Goal: Complete application form

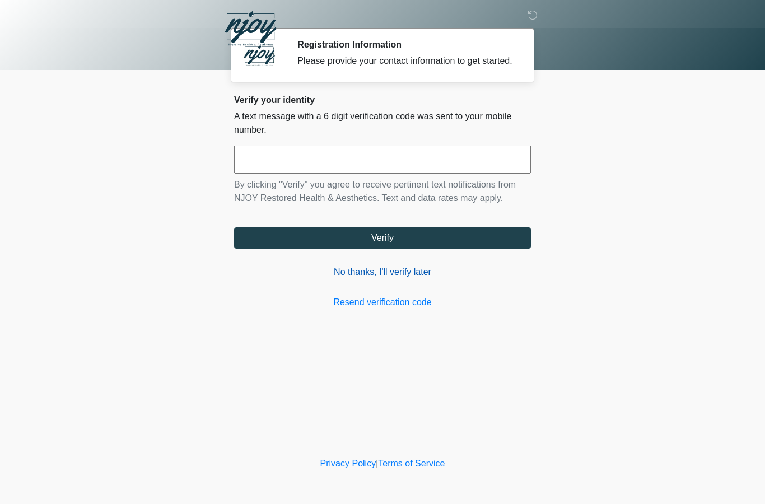
click at [404, 279] on link "No thanks, I'll verify later" at bounding box center [382, 272] width 297 height 13
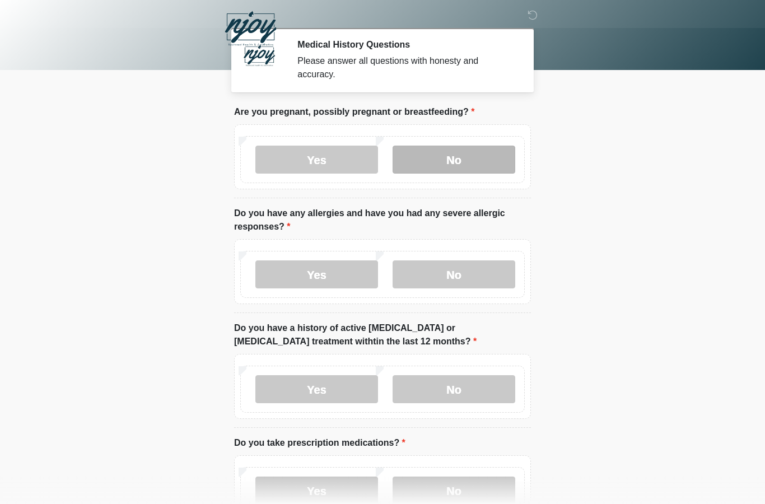
click at [457, 153] on label "No" at bounding box center [454, 160] width 123 height 28
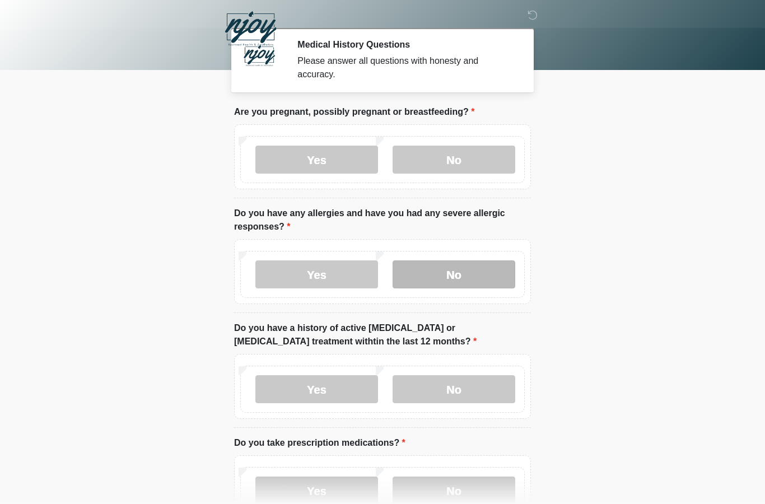
click at [450, 278] on label "No" at bounding box center [454, 274] width 123 height 28
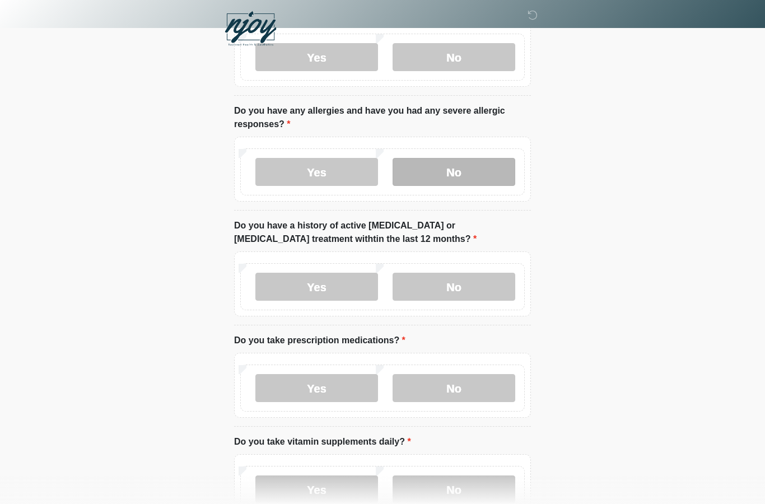
scroll to position [104, 0]
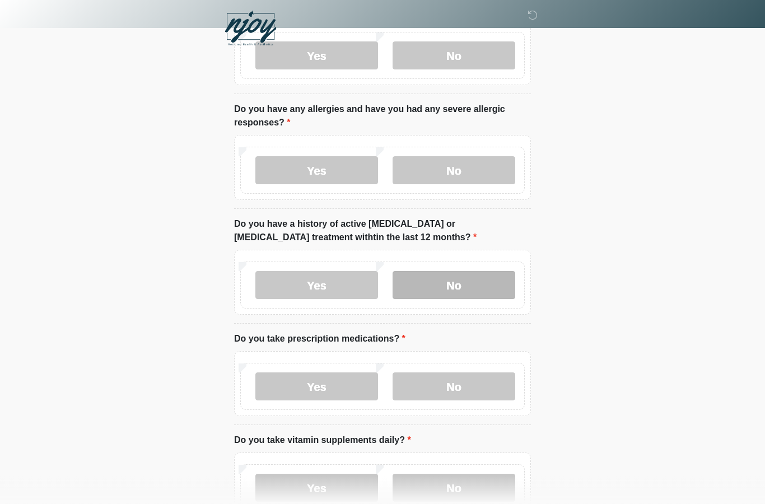
click at [465, 283] on label "No" at bounding box center [454, 286] width 123 height 28
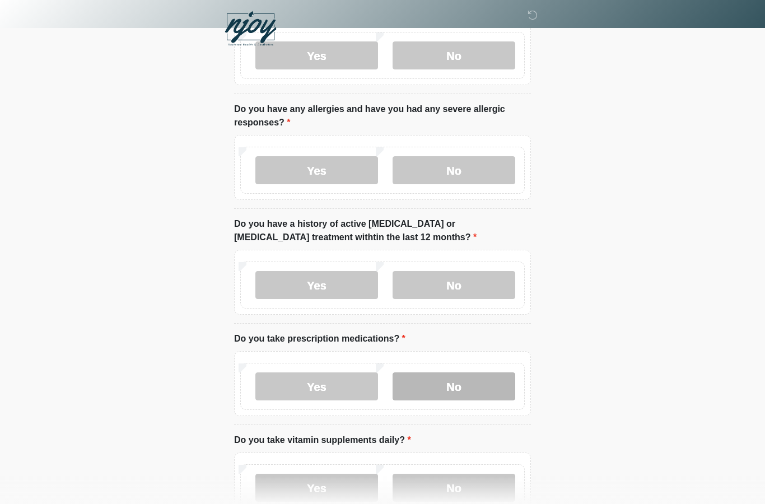
click at [458, 389] on label "No" at bounding box center [454, 387] width 123 height 28
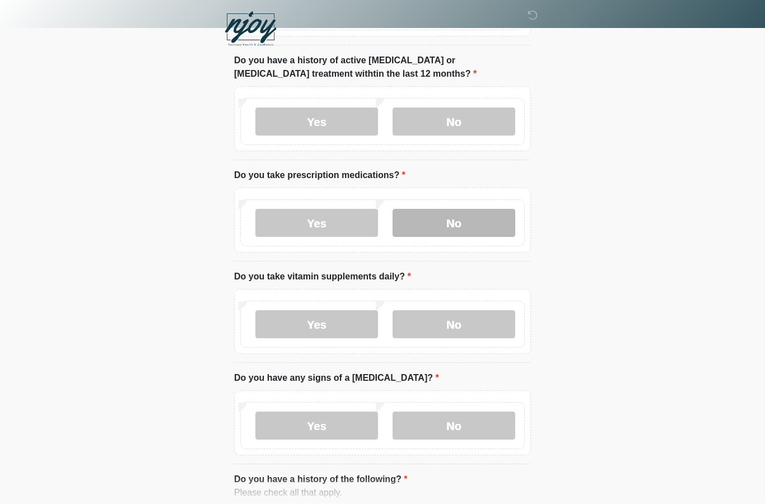
scroll to position [263, 0]
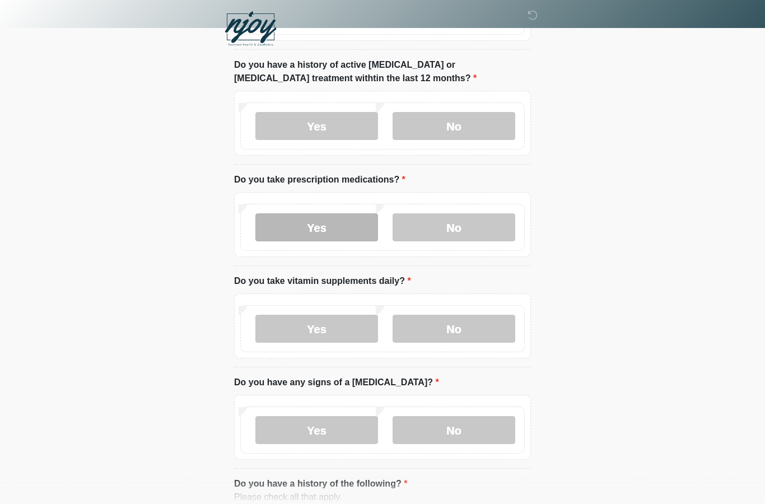
click at [325, 223] on label "Yes" at bounding box center [316, 227] width 123 height 28
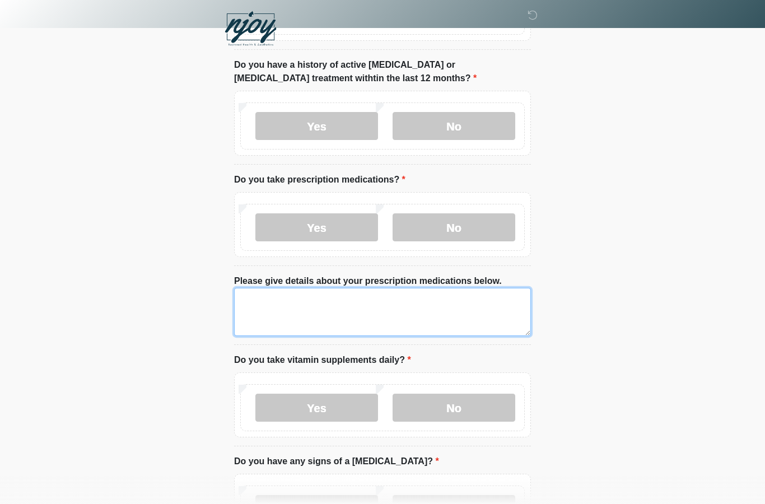
click at [323, 307] on textarea "Please give details about your prescription medications below." at bounding box center [382, 312] width 297 height 48
click at [268, 301] on textarea "**********" at bounding box center [382, 312] width 297 height 48
click at [378, 304] on textarea "**********" at bounding box center [382, 312] width 297 height 48
click at [327, 299] on textarea "**********" at bounding box center [382, 312] width 297 height 48
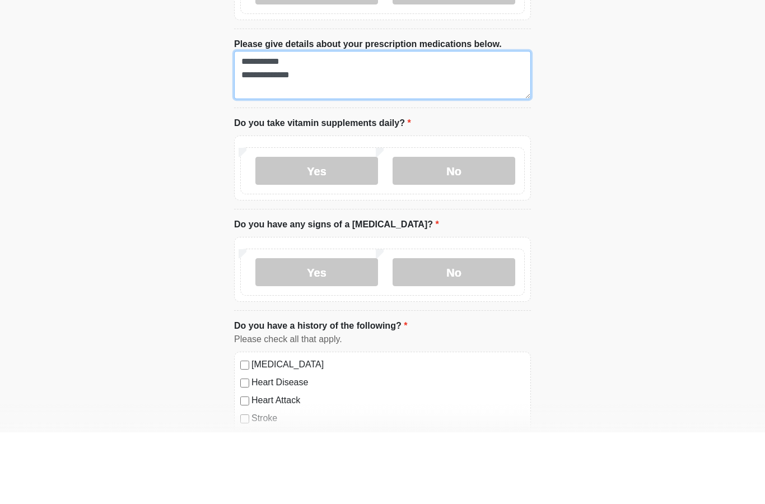
scroll to position [429, 0]
type textarea "**********"
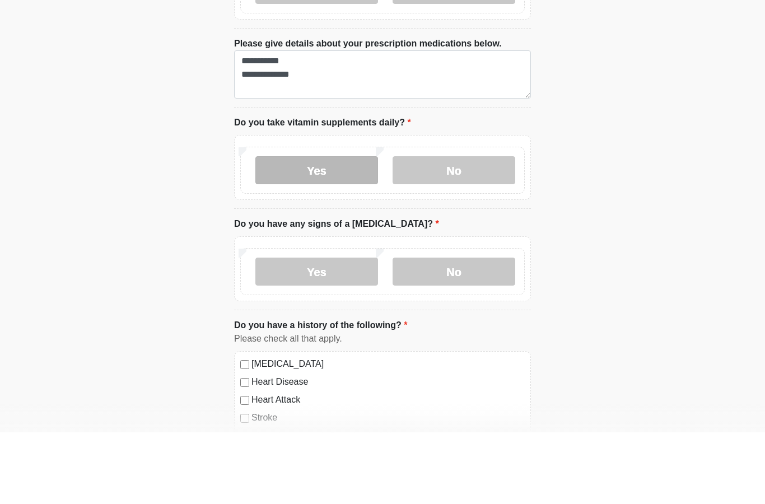
click at [317, 228] on label "Yes" at bounding box center [316, 242] width 123 height 28
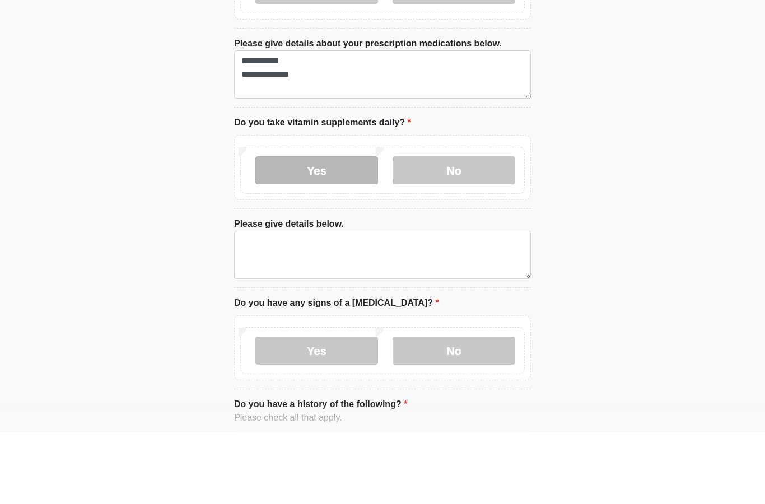
scroll to position [501, 0]
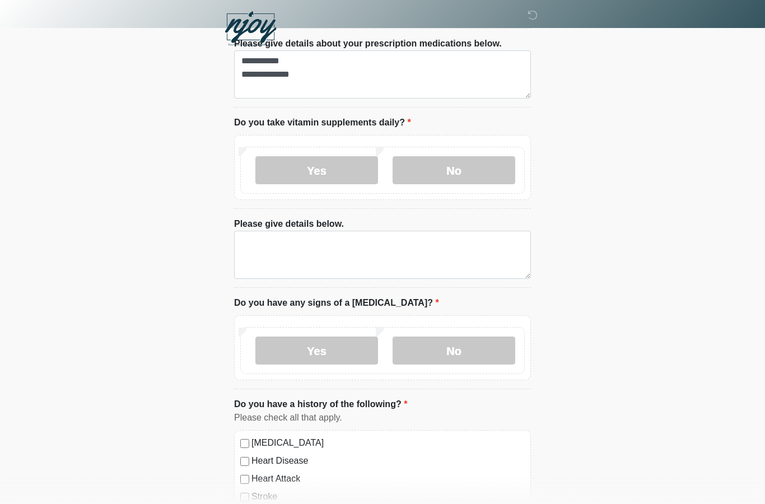
click at [331, 242] on textarea "Please give details below." at bounding box center [382, 255] width 297 height 48
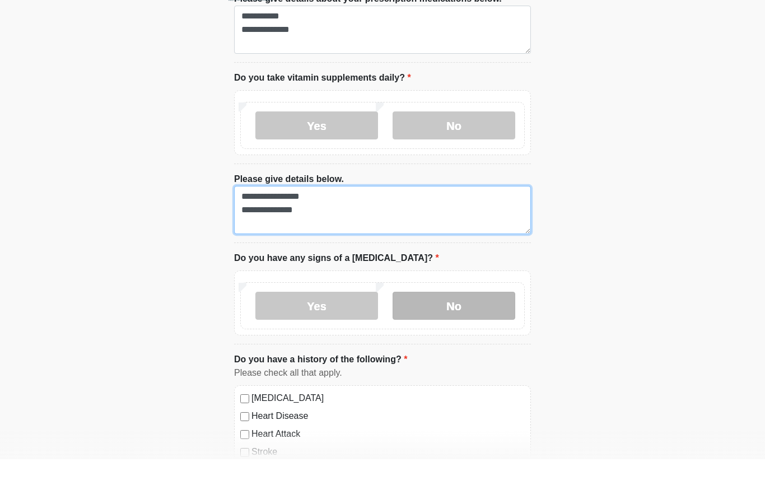
type textarea "**********"
click at [462, 337] on label "No" at bounding box center [454, 351] width 123 height 28
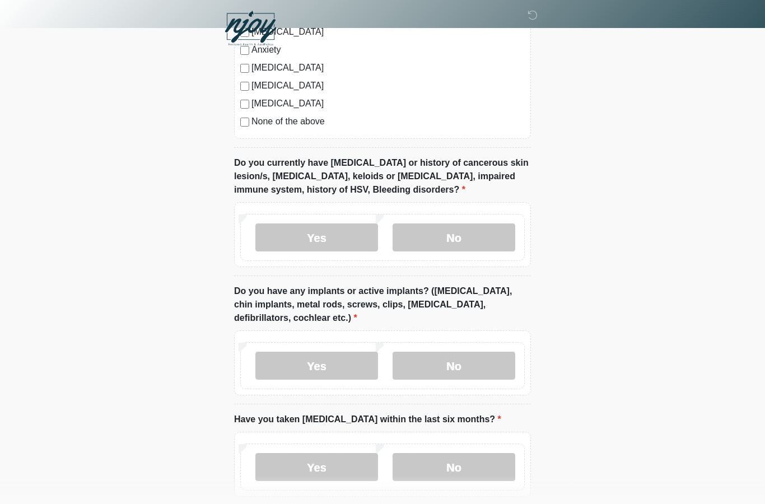
scroll to position [1031, 0]
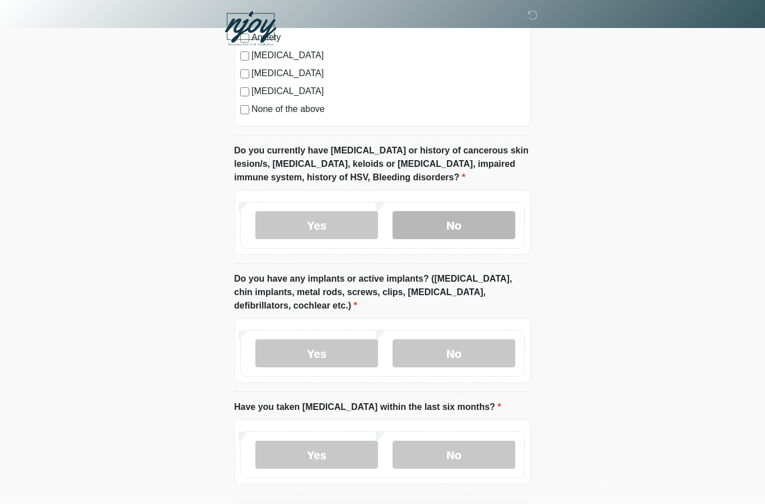
click at [467, 225] on label "No" at bounding box center [454, 226] width 123 height 28
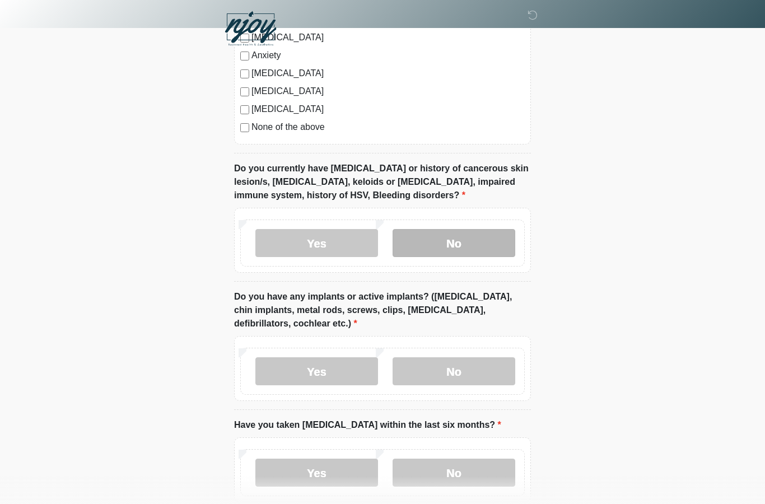
scroll to position [1064, 0]
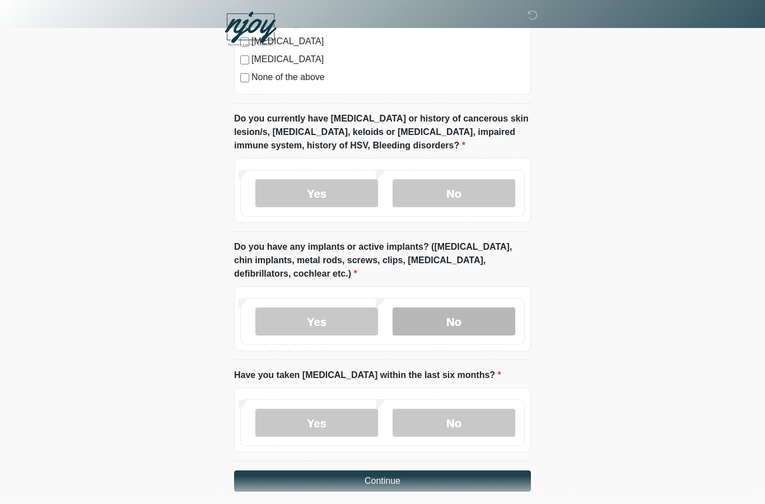
click at [468, 320] on label "No" at bounding box center [454, 322] width 123 height 28
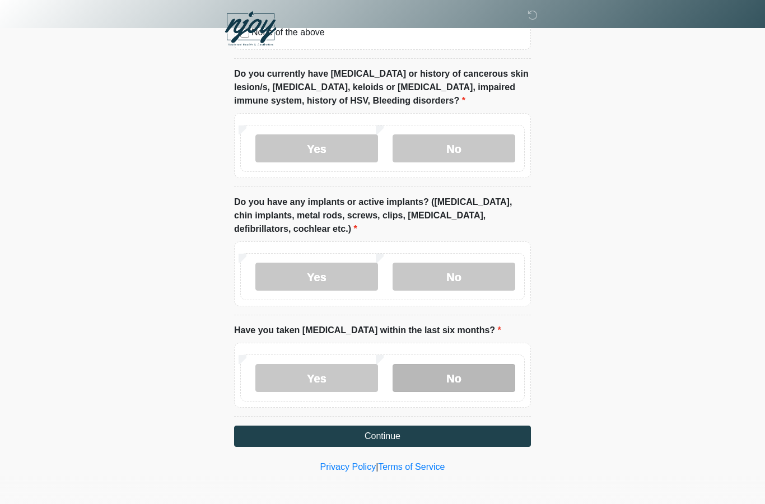
click at [463, 373] on label "No" at bounding box center [454, 378] width 123 height 28
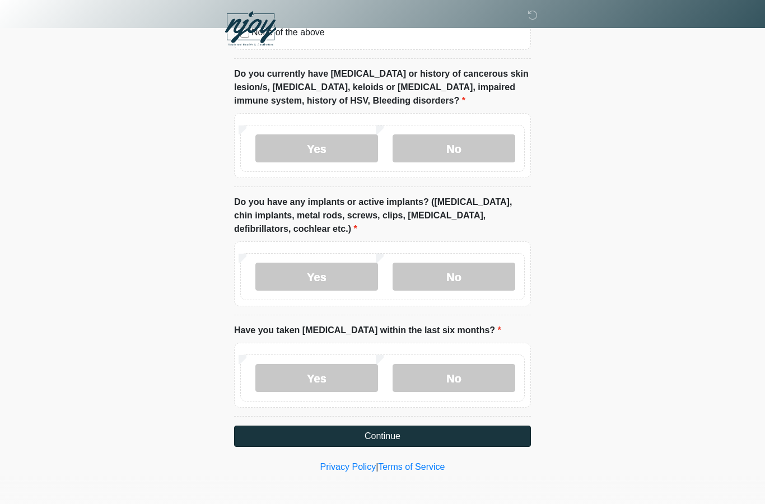
click at [374, 432] on button "Continue" at bounding box center [382, 436] width 297 height 21
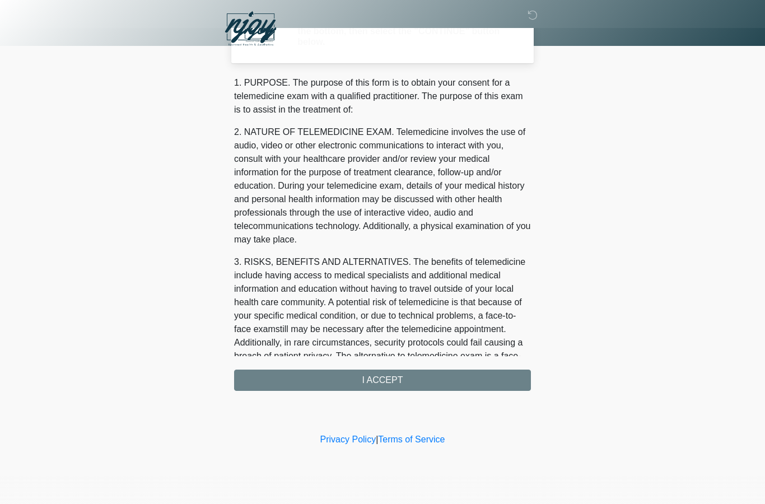
scroll to position [0, 0]
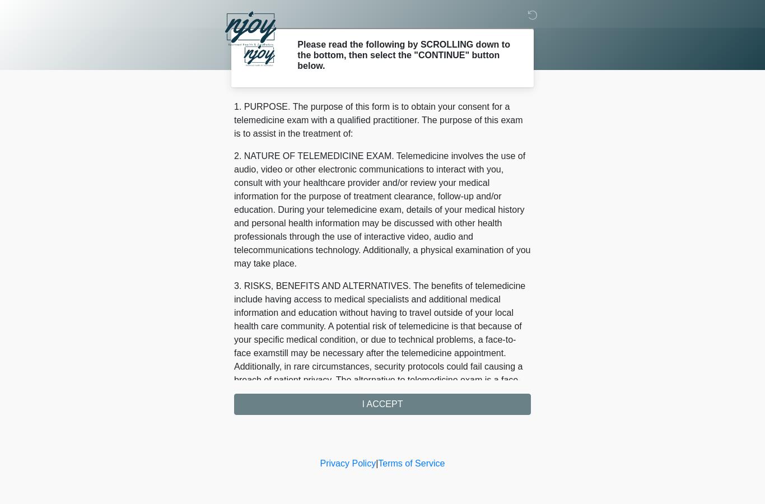
click at [384, 402] on div "1. PURPOSE. The purpose of this form is to obtain your consent for a telemedici…" at bounding box center [382, 257] width 297 height 315
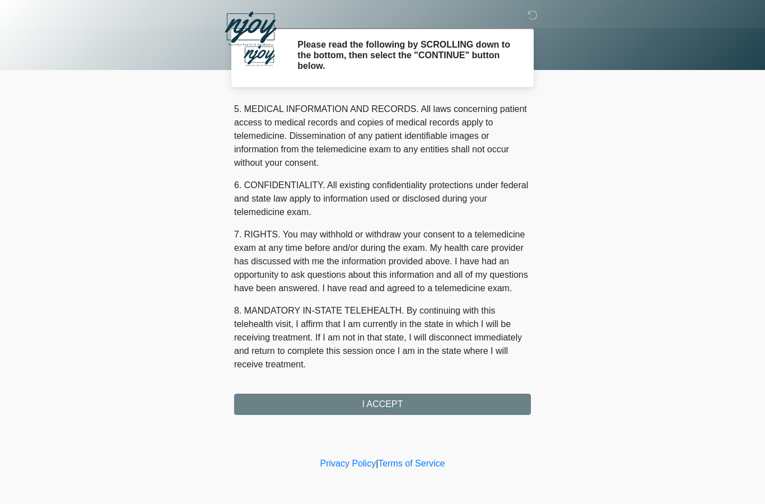
scroll to position [383, 0]
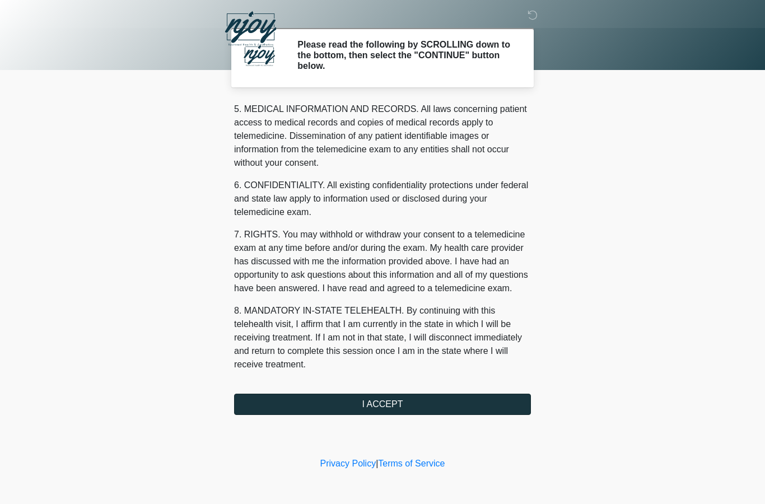
click at [378, 402] on button "I ACCEPT" at bounding box center [382, 404] width 297 height 21
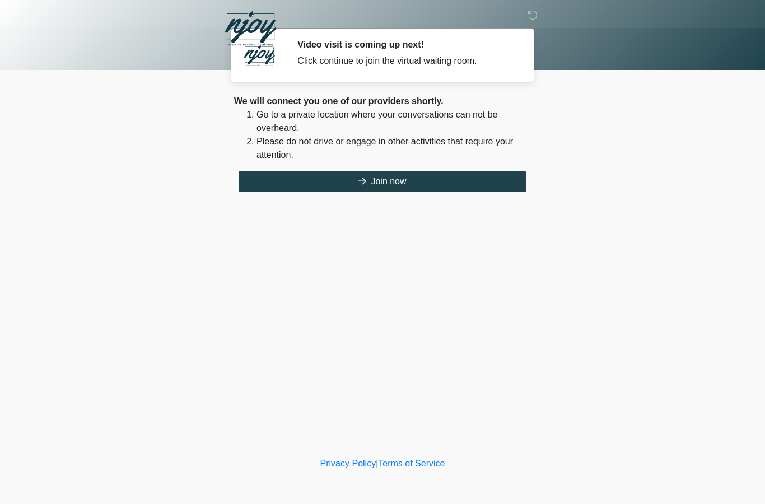
click at [466, 179] on button "Join now" at bounding box center [383, 181] width 288 height 21
